Goal: Task Accomplishment & Management: Manage account settings

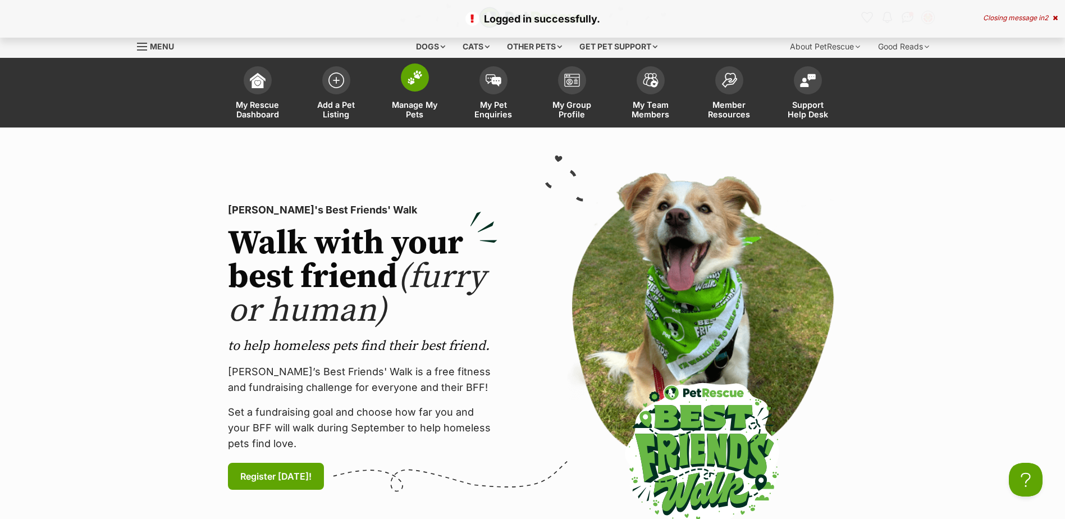
click at [412, 84] on img at bounding box center [415, 77] width 16 height 15
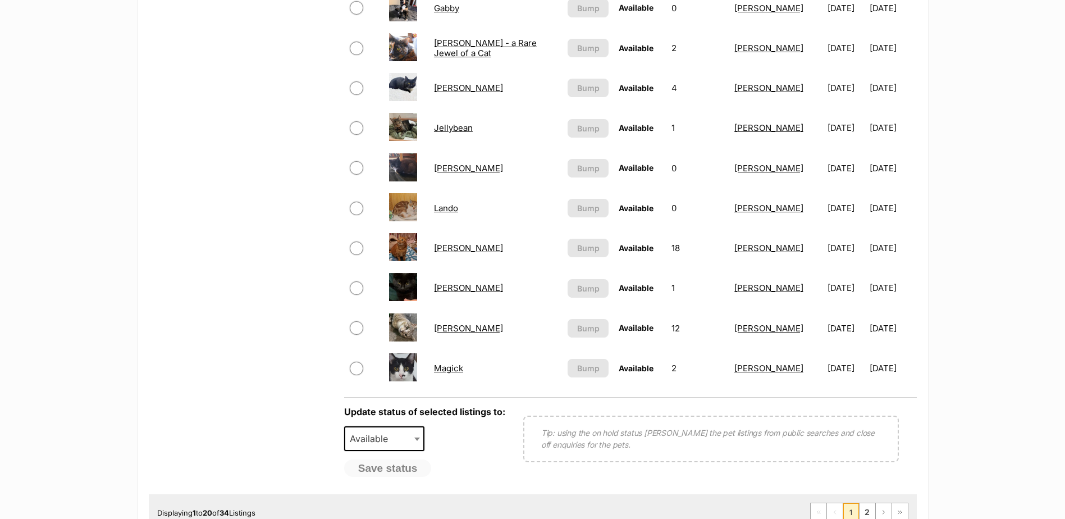
scroll to position [808, 0]
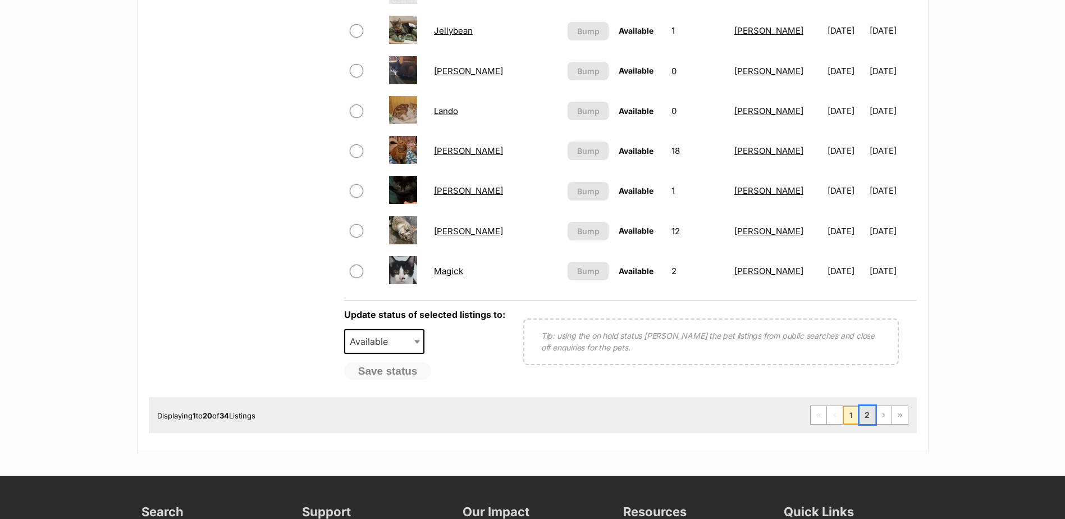
click at [873, 412] on link "2" at bounding box center [868, 415] width 16 height 18
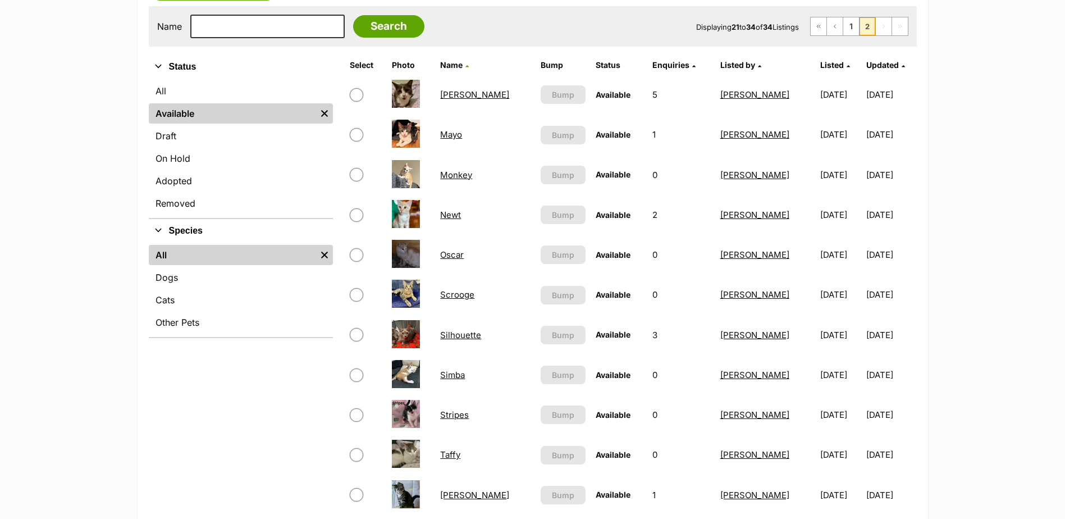
scroll to position [247, 0]
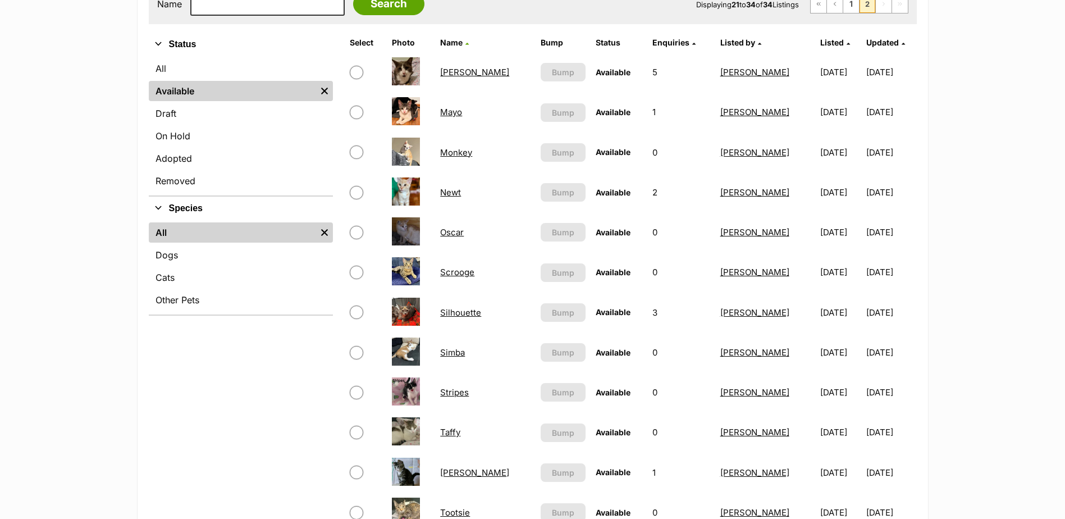
click at [458, 431] on link "Taffy" at bounding box center [450, 432] width 20 height 11
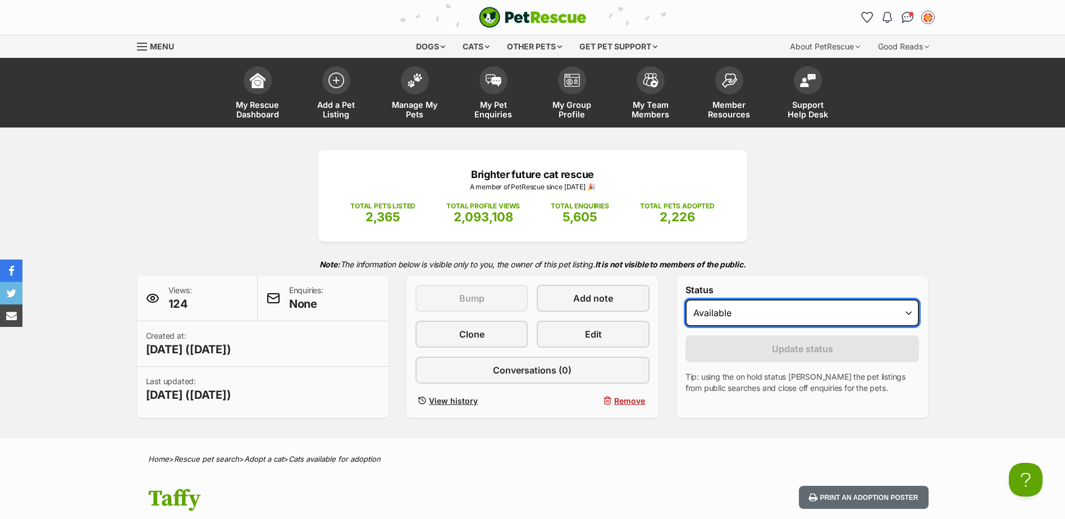
click at [740, 321] on select "Draft Available On hold Adopted" at bounding box center [803, 312] width 234 height 27
select select "on_hold"
click at [686, 299] on select "Draft Available On hold Adopted" at bounding box center [803, 312] width 234 height 27
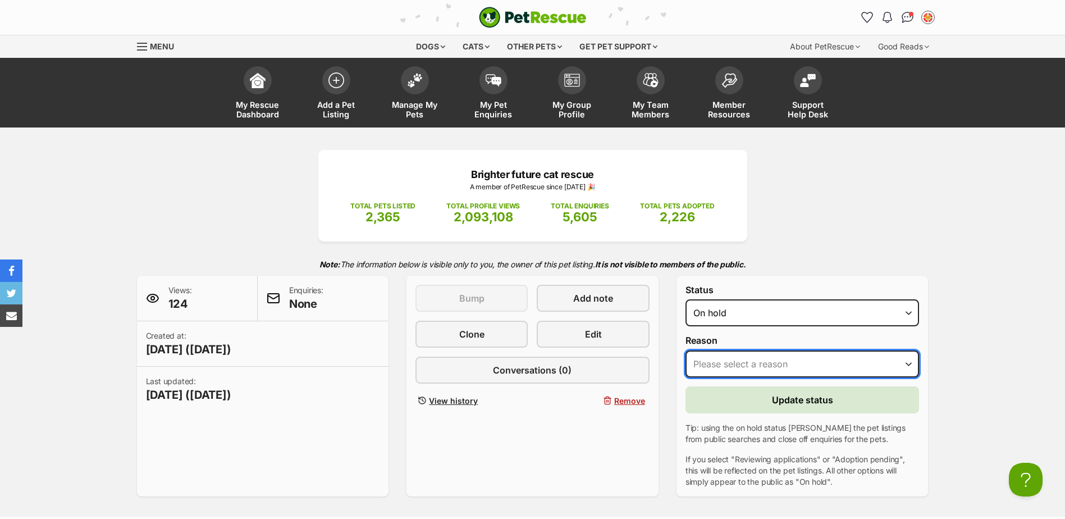
click at [736, 366] on select "Please select a reason Medical reasons Reviewing applications Adoption pending …" at bounding box center [803, 363] width 234 height 27
select select "adoption_pending"
click at [686, 350] on select "Please select a reason Medical reasons Reviewing applications Adoption pending …" at bounding box center [803, 363] width 234 height 27
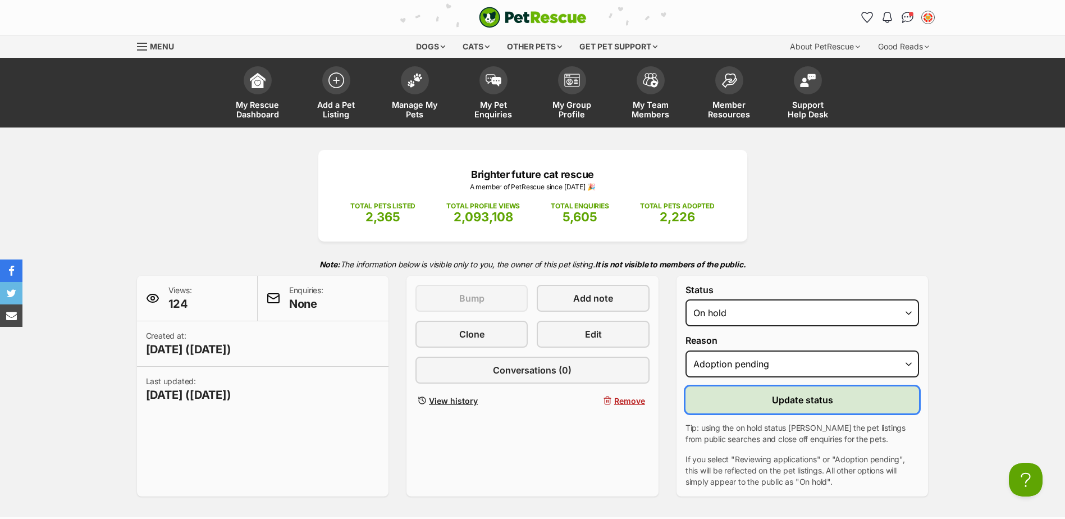
click at [800, 402] on span "Update status" at bounding box center [802, 399] width 61 height 13
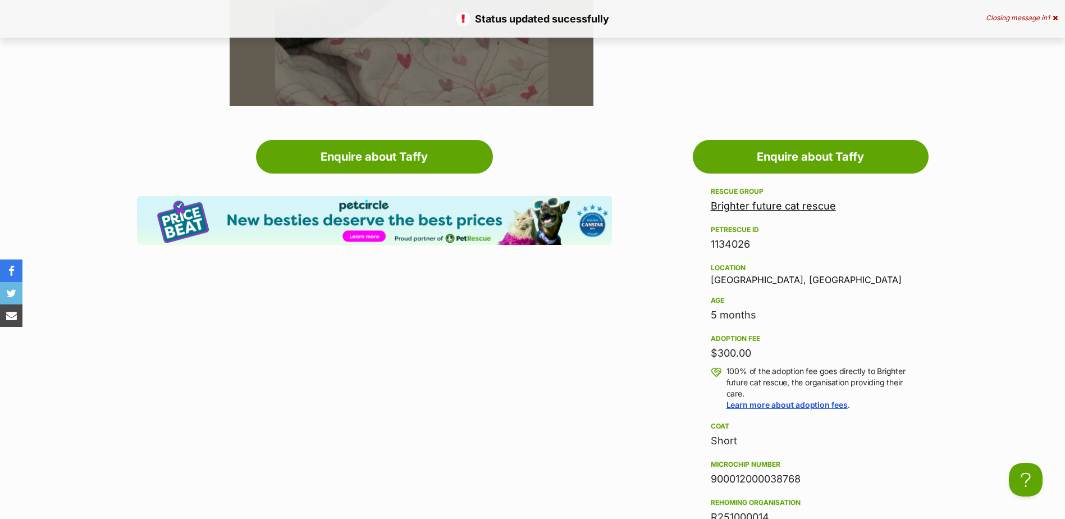
scroll to position [943, 0]
